Goal: Task Accomplishment & Management: Manage account settings

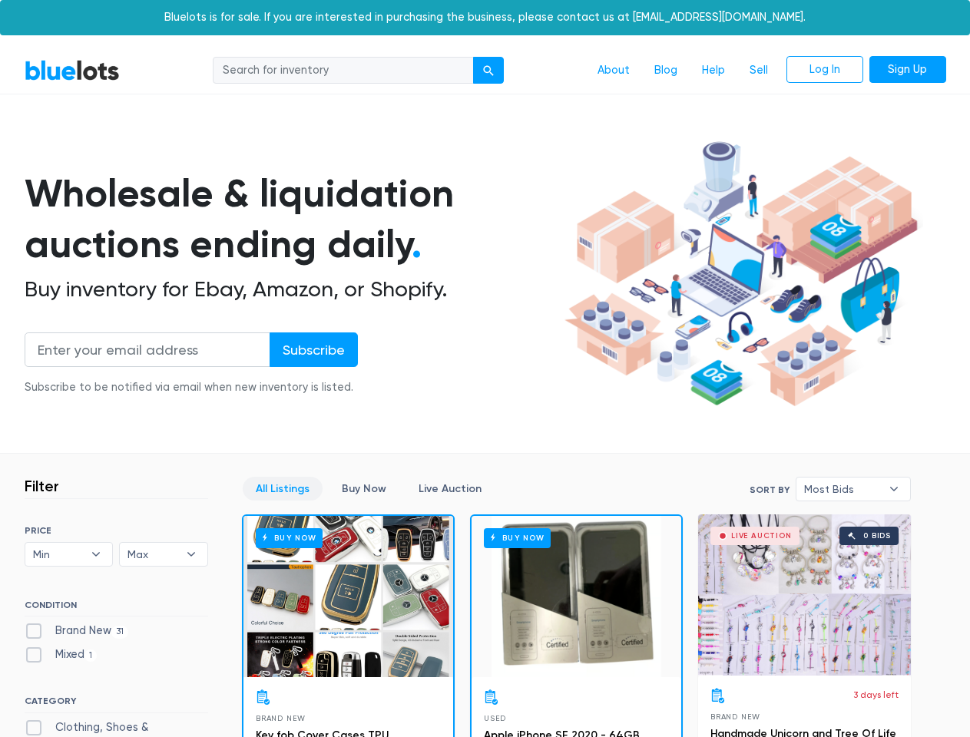
click at [489, 71] on div "submit" at bounding box center [488, 70] width 11 height 11
click at [312, 349] on input "Subscribe" at bounding box center [313, 349] width 88 height 35
click at [69, 554] on span "Min" at bounding box center [58, 554] width 51 height 23
click at [164, 554] on span "Max" at bounding box center [152, 554] width 51 height 23
click at [853, 489] on span "Most Bids" at bounding box center [842, 489] width 77 height 23
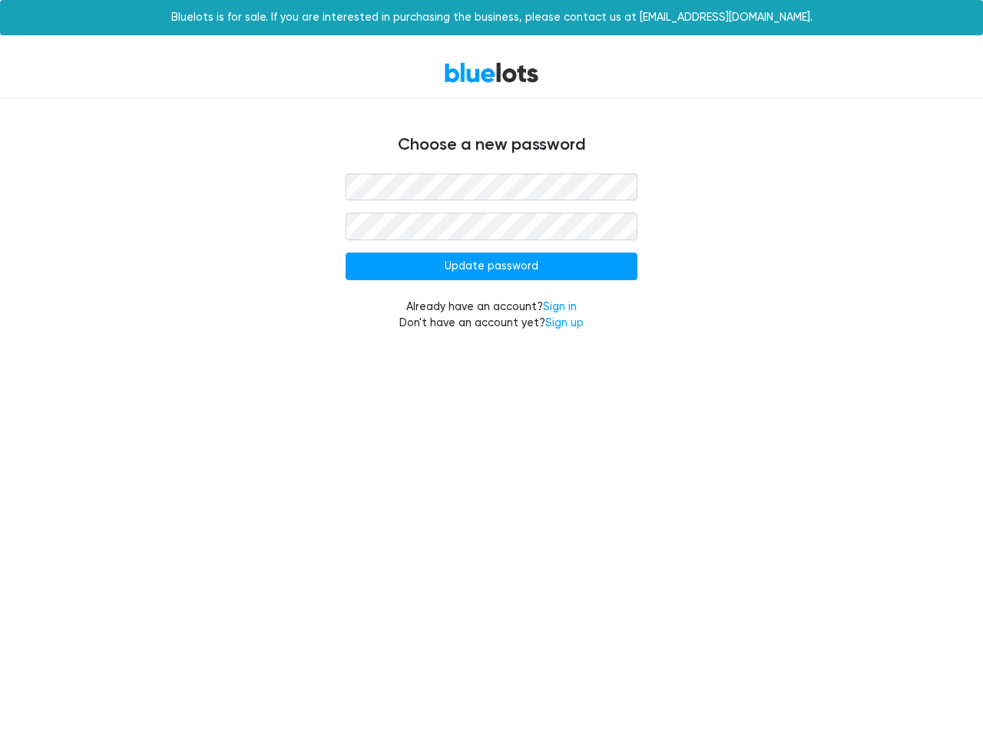
click at [491, 266] on input "Update password" at bounding box center [491, 267] width 292 height 28
